Goal: Task Accomplishment & Management: Use online tool/utility

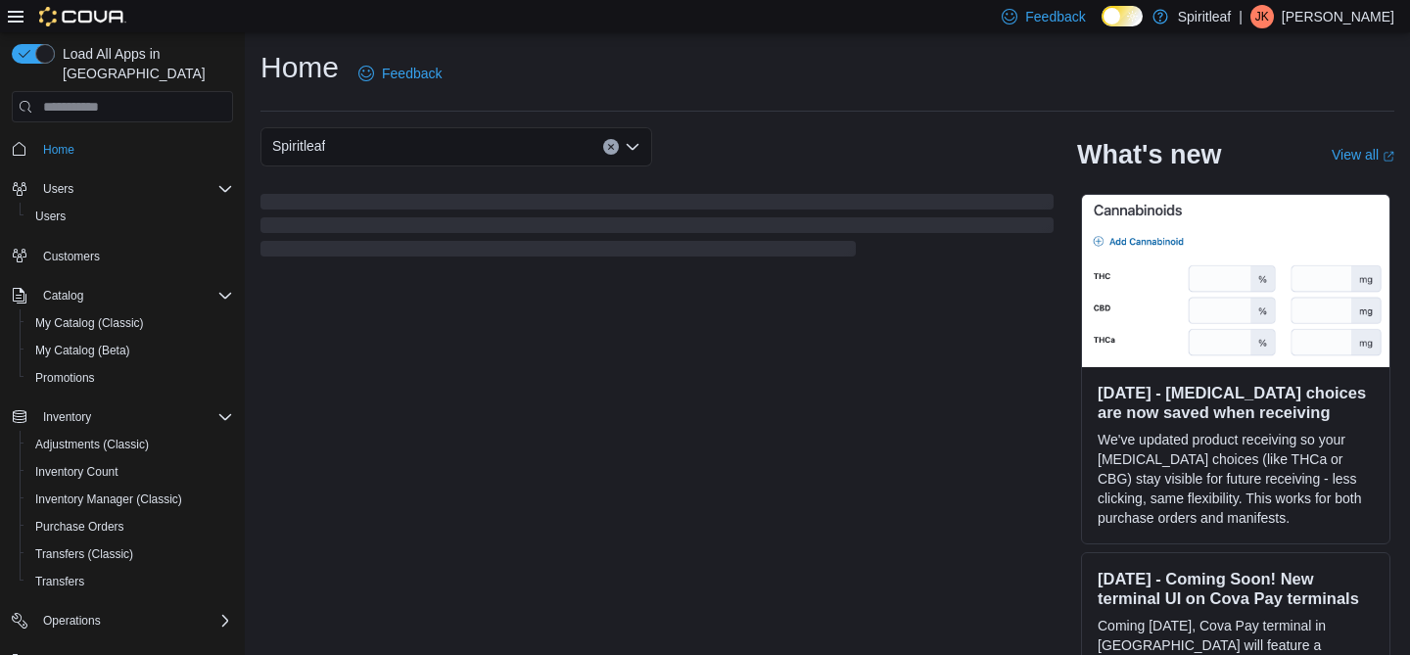
scroll to position [165, 0]
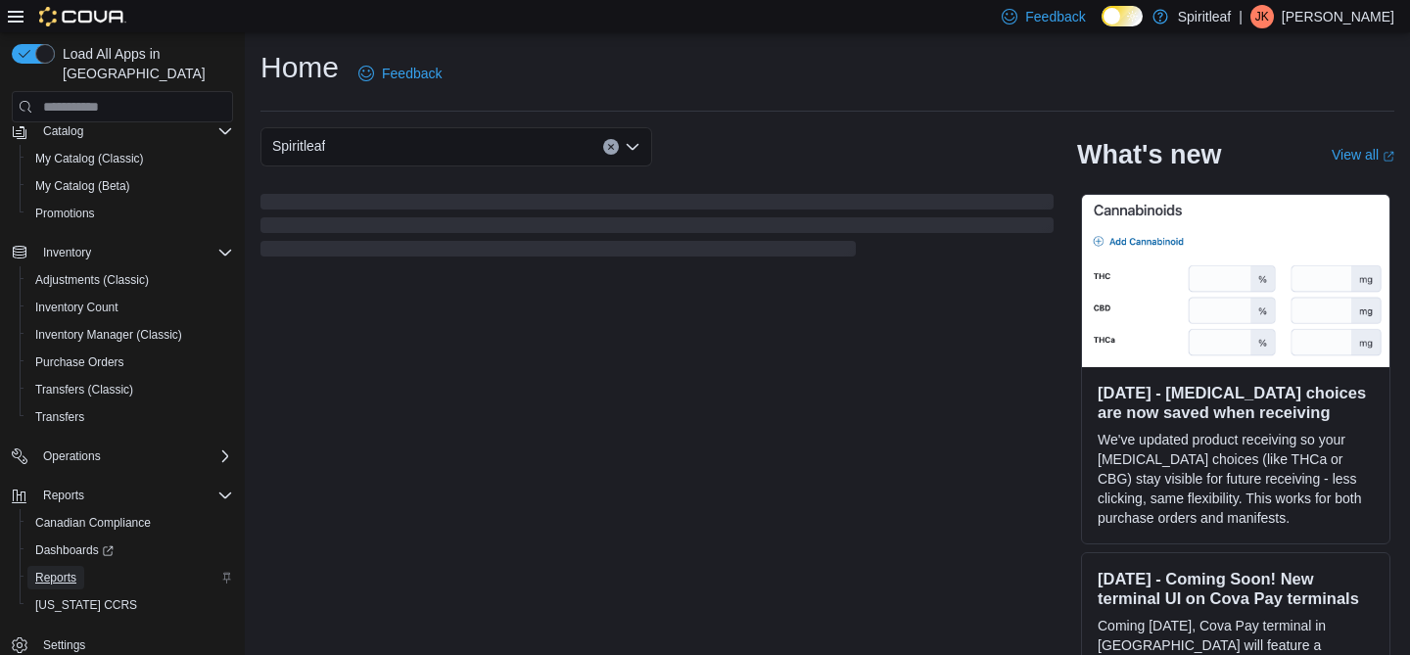
click at [63, 570] on span "Reports" at bounding box center [55, 578] width 41 height 16
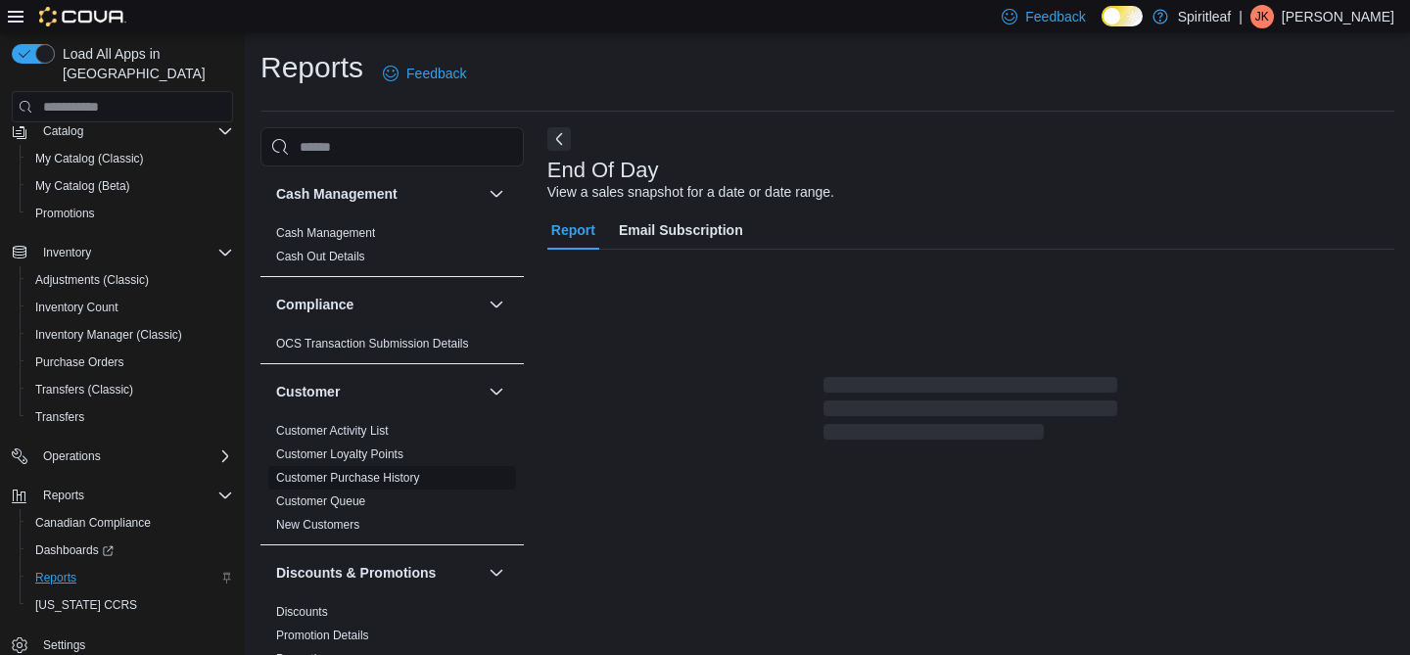
scroll to position [19, 0]
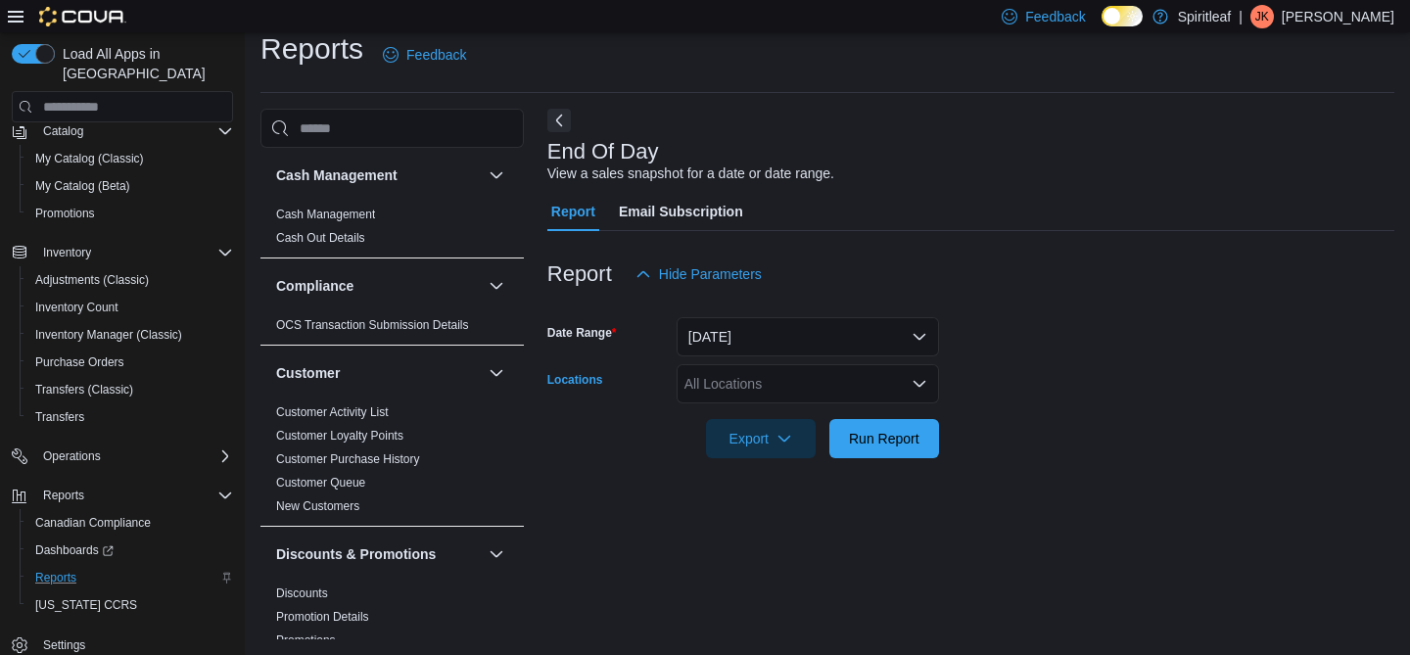
click at [737, 388] on div "All Locations" at bounding box center [808, 383] width 262 height 39
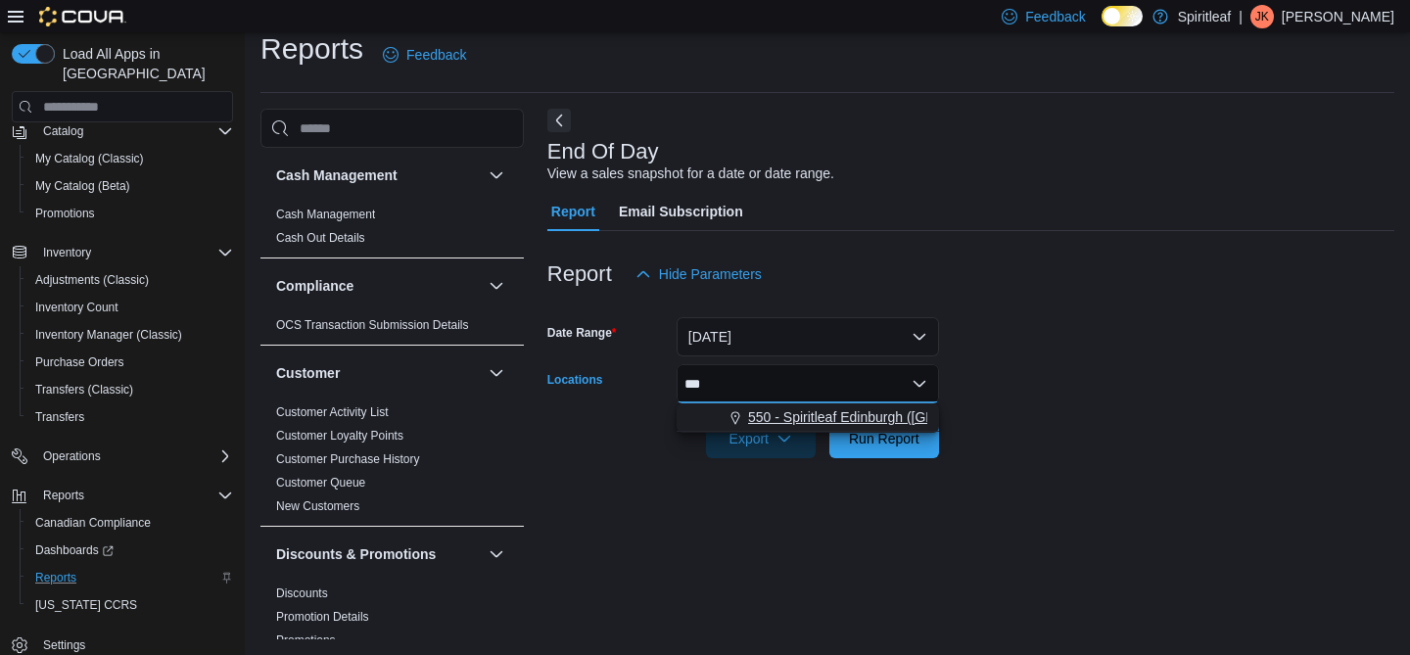
type input "***"
click at [874, 412] on span "550 - Spiritleaf Edinburgh ([GEOGRAPHIC_DATA])" at bounding box center [903, 417] width 310 height 20
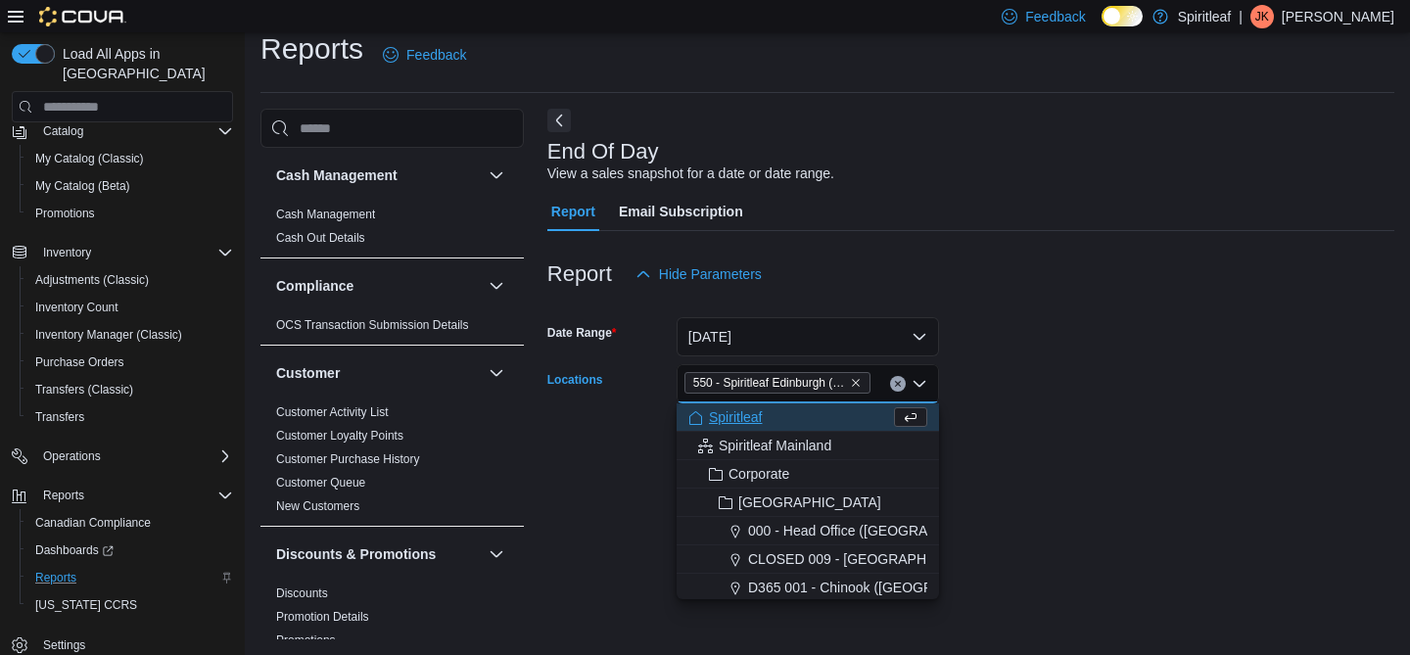
click at [1083, 375] on form "Date Range [DATE] Locations 550 - [GEOGRAPHIC_DATA] ([GEOGRAPHIC_DATA]) Combo b…" at bounding box center [970, 376] width 847 height 165
